Goal: Book appointment/travel/reservation

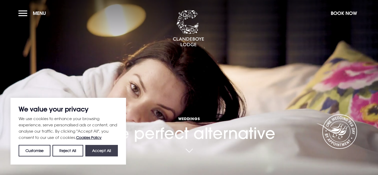
click at [95, 148] on button "Accept All" at bounding box center [101, 151] width 33 height 12
checkbox input "true"
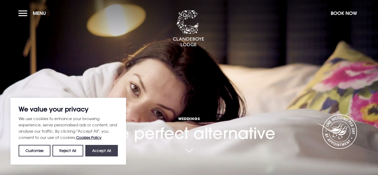
checkbox input "true"
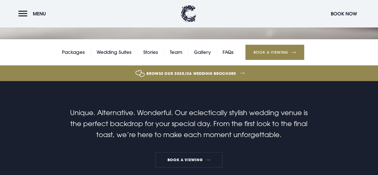
scroll to position [115, 0]
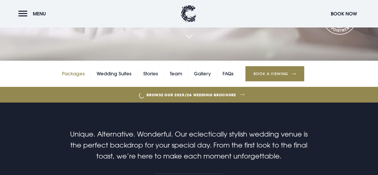
click at [65, 73] on link "Packages" at bounding box center [73, 74] width 23 height 8
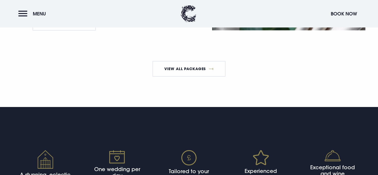
scroll to position [1027, 0]
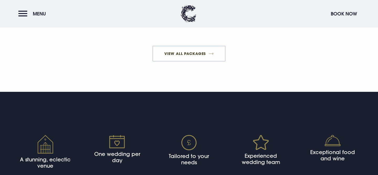
click at [192, 62] on link "View All Packages" at bounding box center [188, 54] width 73 height 16
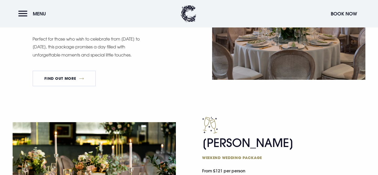
scroll to position [324, 0]
